Goal: Browse casually: Explore the website without a specific task or goal

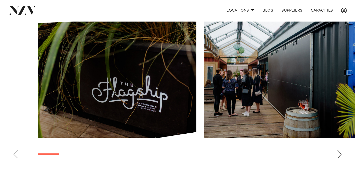
scroll to position [388, 0]
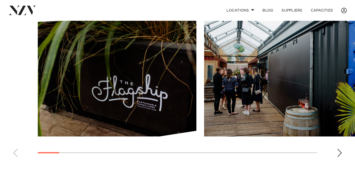
click at [343, 161] on swiper-container at bounding box center [177, 90] width 355 height 141
click at [341, 157] on div "Next slide" at bounding box center [339, 153] width 5 height 8
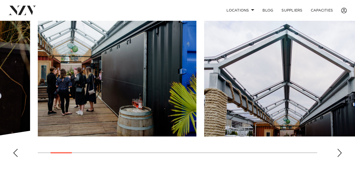
click at [338, 157] on div "Next slide" at bounding box center [339, 153] width 5 height 8
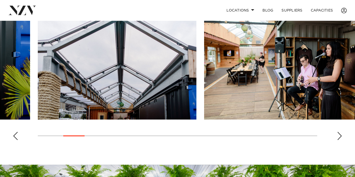
scroll to position [387, 0]
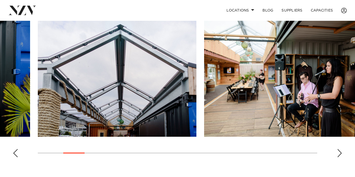
click at [339, 156] on swiper-container at bounding box center [177, 91] width 355 height 141
click at [339, 158] on div "Next slide" at bounding box center [339, 153] width 5 height 8
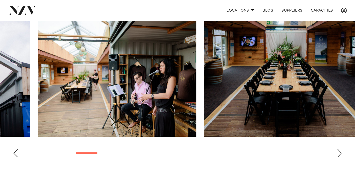
click at [339, 158] on div "Next slide" at bounding box center [339, 153] width 5 height 8
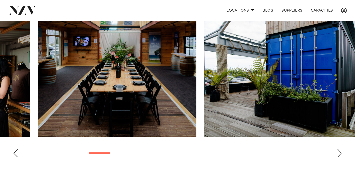
click at [339, 158] on div "Next slide" at bounding box center [339, 153] width 5 height 8
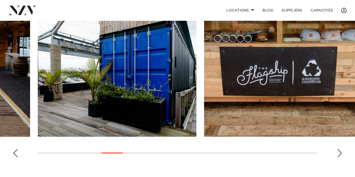
click at [339, 158] on div "Next slide" at bounding box center [339, 153] width 5 height 8
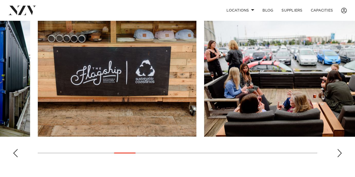
click at [339, 158] on div "Next slide" at bounding box center [339, 153] width 5 height 8
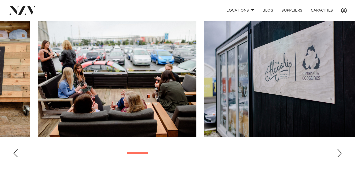
click at [339, 158] on div "Next slide" at bounding box center [339, 153] width 5 height 8
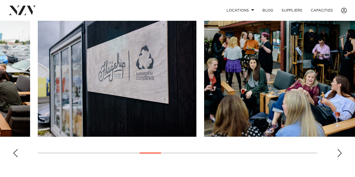
click at [339, 158] on div "Next slide" at bounding box center [339, 153] width 5 height 8
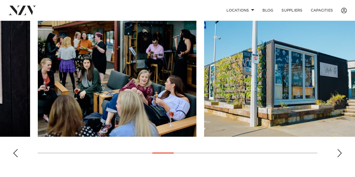
click at [339, 158] on div "Next slide" at bounding box center [339, 153] width 5 height 8
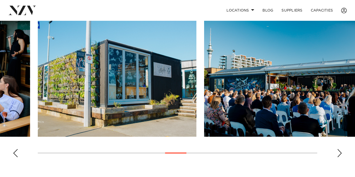
click at [340, 158] on div "Next slide" at bounding box center [339, 153] width 5 height 8
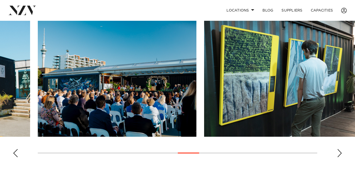
click at [340, 158] on div "Next slide" at bounding box center [339, 153] width 5 height 8
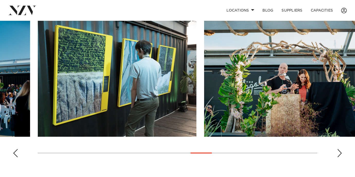
click at [340, 158] on div "Next slide" at bounding box center [339, 153] width 5 height 8
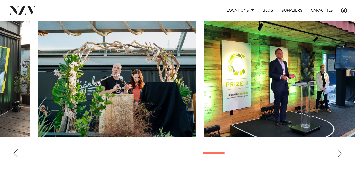
click at [340, 158] on div "Next slide" at bounding box center [339, 153] width 5 height 8
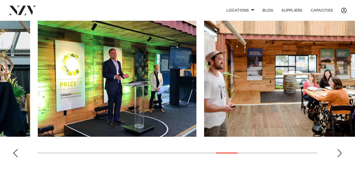
click at [340, 158] on div "Next slide" at bounding box center [339, 153] width 5 height 8
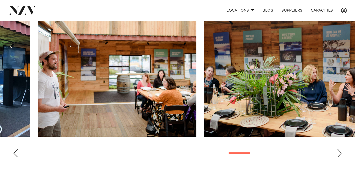
click at [340, 158] on div "Next slide" at bounding box center [339, 153] width 5 height 8
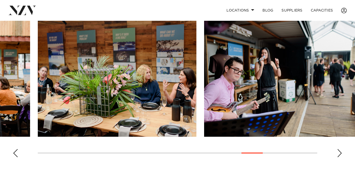
click at [340, 158] on div "Next slide" at bounding box center [339, 153] width 5 height 8
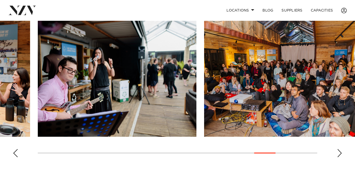
click at [340, 158] on div "Next slide" at bounding box center [339, 153] width 5 height 8
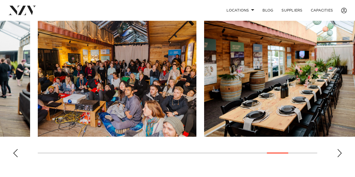
click at [340, 158] on div "Next slide" at bounding box center [339, 153] width 5 height 8
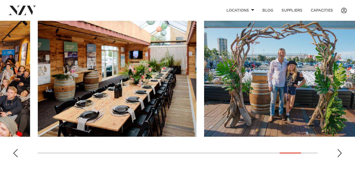
click at [340, 158] on div "Next slide" at bounding box center [339, 153] width 5 height 8
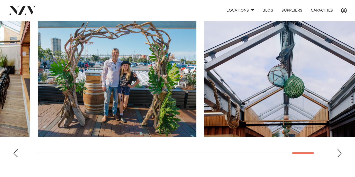
click at [341, 158] on div "Next slide" at bounding box center [339, 153] width 5 height 8
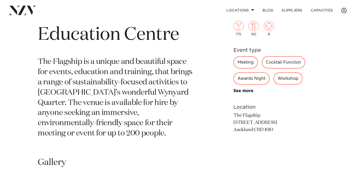
scroll to position [235, 0]
